Goal: Navigation & Orientation: Go to known website

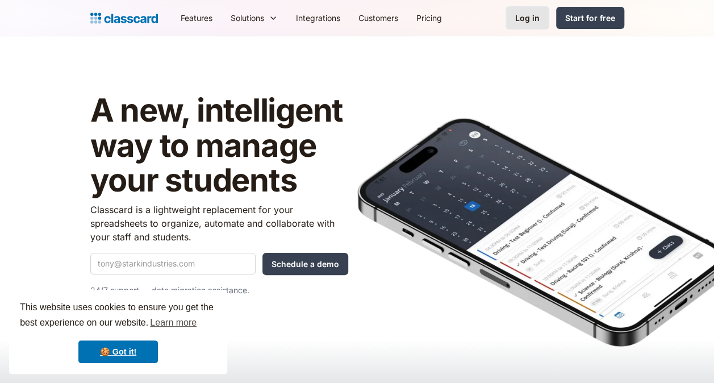
click at [534, 20] on div "Log in" at bounding box center [527, 18] width 24 height 12
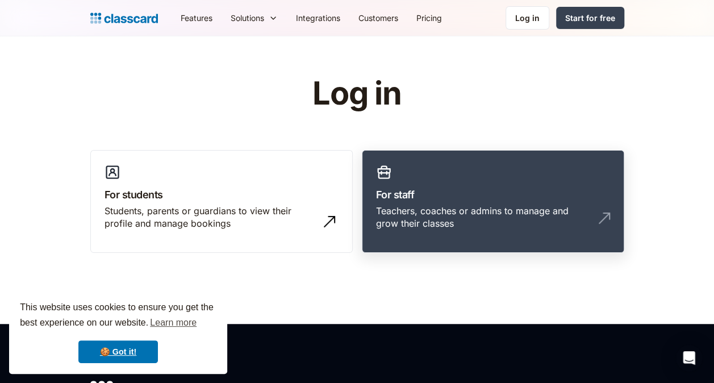
click at [420, 219] on div "Teachers, coaches or admins to manage and grow their classes" at bounding box center [481, 217] width 211 height 26
